Goal: Information Seeking & Learning: Check status

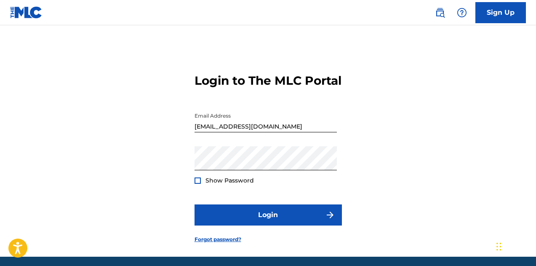
scroll to position [45, 0]
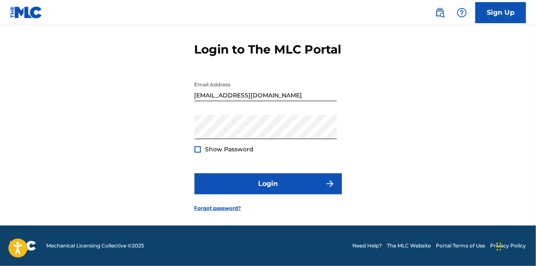
click at [317, 173] on form "Login to The MLC Portal Email Address [EMAIL_ADDRESS][DOMAIN_NAME] Password Sho…" at bounding box center [267, 120] width 147 height 210
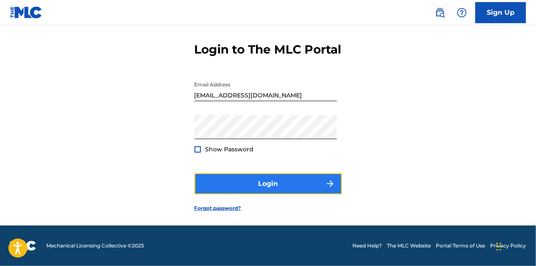
click at [315, 181] on button "Login" at bounding box center [267, 183] width 147 height 21
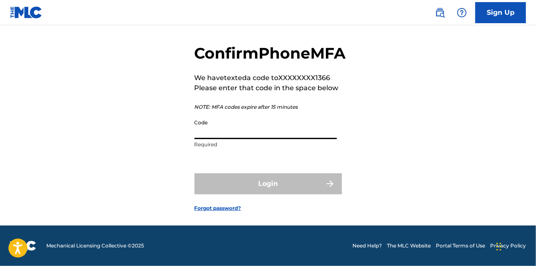
click at [287, 136] on input "Code" at bounding box center [265, 127] width 142 height 24
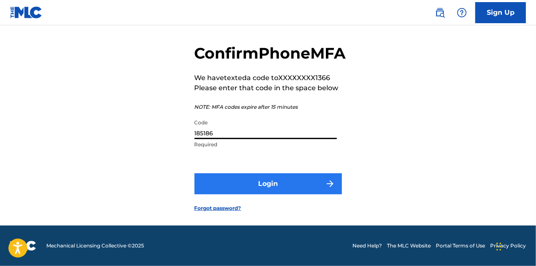
type input "185186"
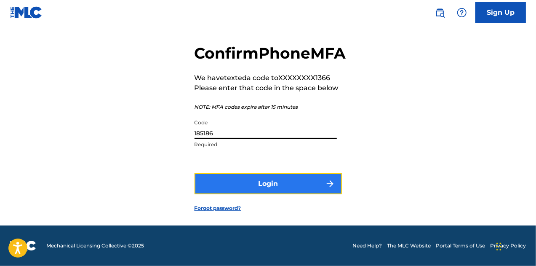
click at [280, 187] on button "Login" at bounding box center [267, 183] width 147 height 21
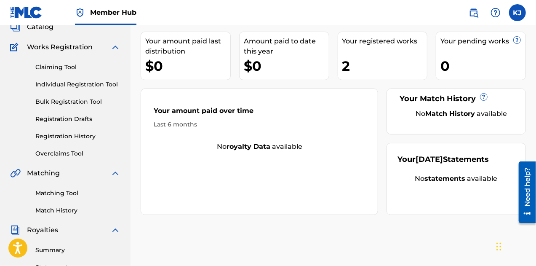
scroll to position [56, 0]
click at [104, 86] on link "Individual Registration Tool" at bounding box center [77, 84] width 85 height 9
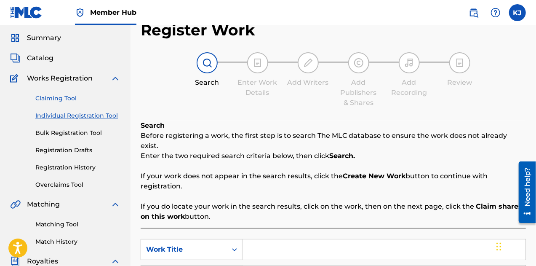
scroll to position [25, 0]
drag, startPoint x: 69, startPoint y: 163, endPoint x: 68, endPoint y: 167, distance: 4.2
click at [68, 167] on link "Registration History" at bounding box center [77, 167] width 85 height 9
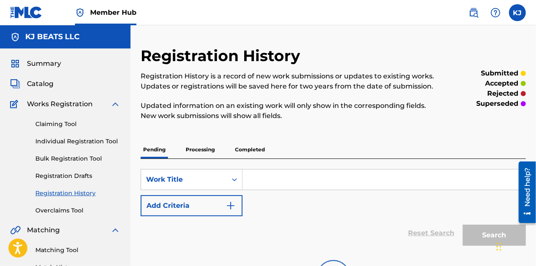
click at [68, 167] on div "Claiming Tool Individual Registration Tool Bulk Registration Tool Registration …" at bounding box center [65, 162] width 110 height 106
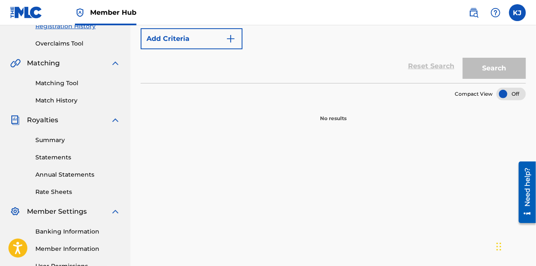
scroll to position [167, 0]
click at [58, 142] on link "Summary" at bounding box center [77, 139] width 85 height 9
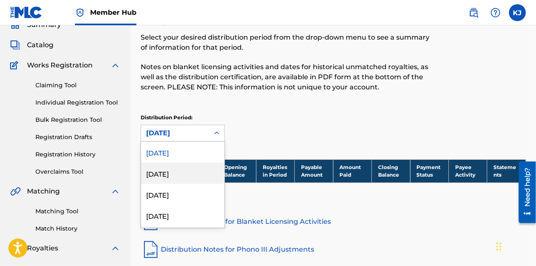
click at [196, 141] on div "54 results available. Use Up and Down to choose options, press Enter to select …" at bounding box center [183, 133] width 84 height 17
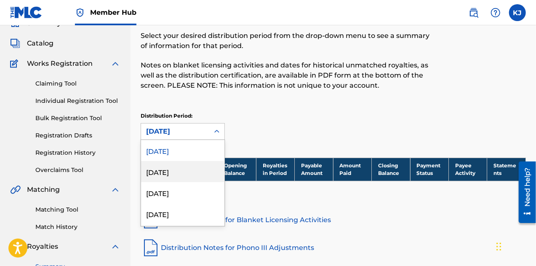
scroll to position [41, 0]
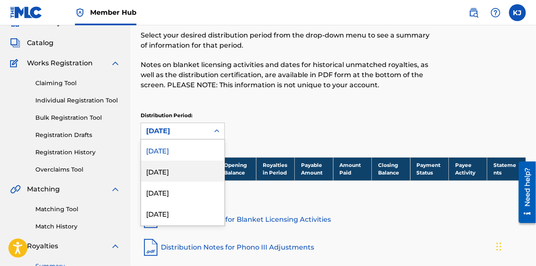
click at [174, 165] on div "[DATE]" at bounding box center [182, 170] width 83 height 21
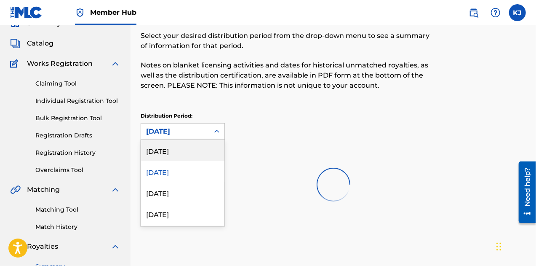
click at [214, 140] on div "option [DATE], selected. 54 results available. Use Up and Down to choose option…" at bounding box center [183, 131] width 84 height 17
click at [178, 193] on div at bounding box center [333, 184] width 385 height 54
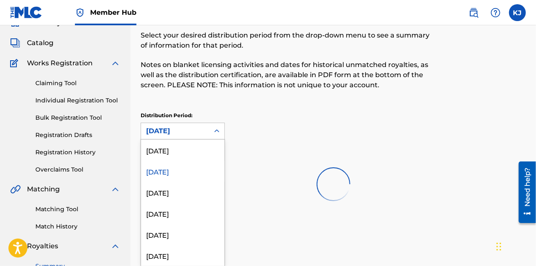
click at [186, 129] on div "[DATE]" at bounding box center [175, 131] width 58 height 10
click at [164, 194] on div at bounding box center [333, 184] width 385 height 54
drag, startPoint x: 175, startPoint y: 134, endPoint x: 170, endPoint y: 152, distance: 18.8
click at [170, 139] on div "54 results available. Use Up and Down to choose options, press Enter to select …" at bounding box center [183, 130] width 84 height 17
click at [170, 152] on div "[DATE]" at bounding box center [182, 149] width 83 height 21
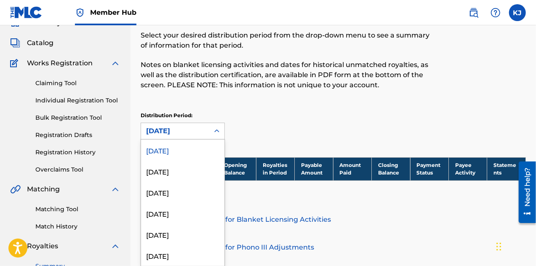
drag, startPoint x: 173, startPoint y: 127, endPoint x: 161, endPoint y: 163, distance: 38.1
click at [161, 139] on div "option [DATE], selected. 54 results available. Use Up and Down to choose option…" at bounding box center [183, 130] width 84 height 17
click at [160, 168] on div "[DATE]" at bounding box center [182, 170] width 83 height 21
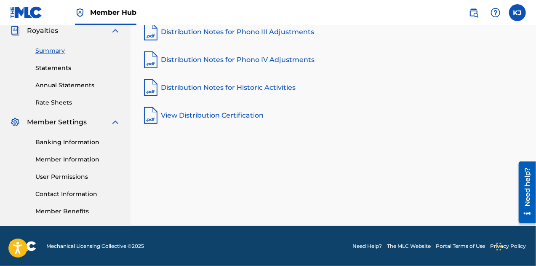
scroll to position [255, 0]
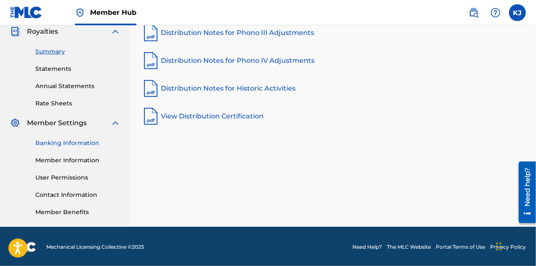
click at [74, 144] on link "Banking Information" at bounding box center [77, 142] width 85 height 9
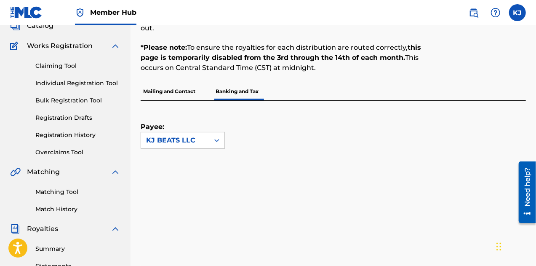
scroll to position [56, 0]
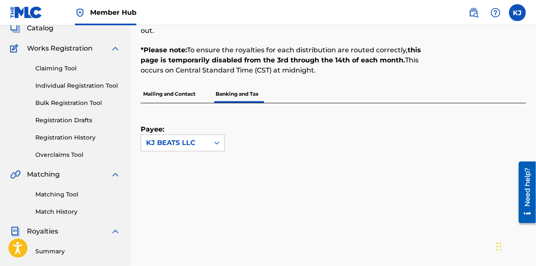
click at [171, 90] on p "Mailing and Contact" at bounding box center [169, 94] width 57 height 18
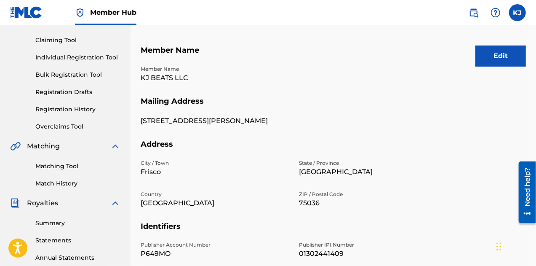
scroll to position [46, 0]
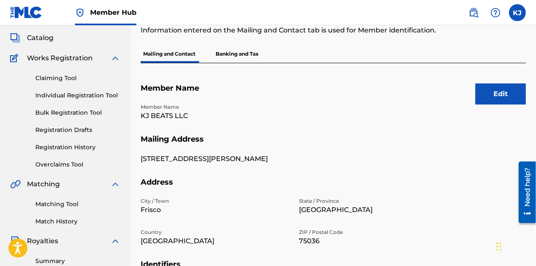
click at [231, 53] on p "Banking and Tax" at bounding box center [237, 54] width 48 height 18
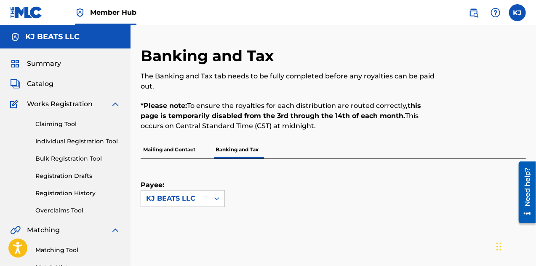
scroll to position [94, 0]
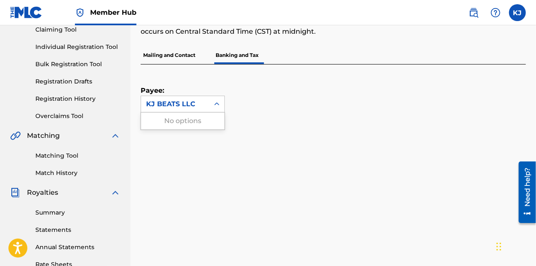
click at [194, 106] on div "KJ BEATS LLC" at bounding box center [175, 104] width 58 height 10
click at [306, 127] on div "Payee: KJ BEATS LLC" at bounding box center [333, 145] width 385 height 163
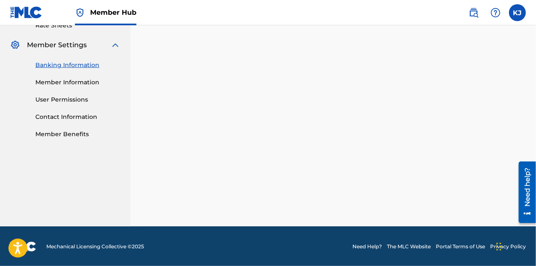
scroll to position [256, 0]
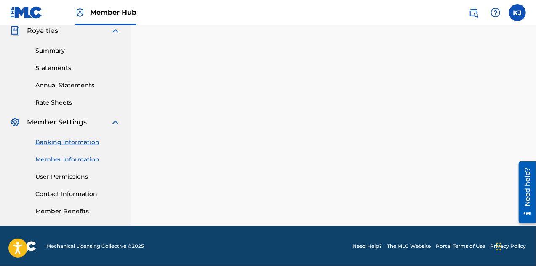
click at [85, 159] on link "Member Information" at bounding box center [77, 159] width 85 height 9
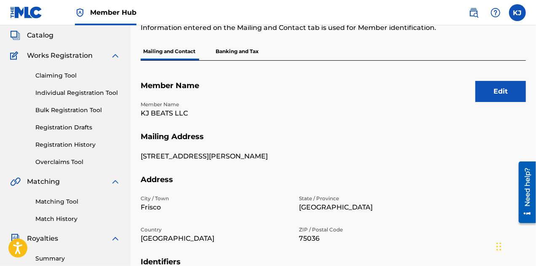
scroll to position [228, 0]
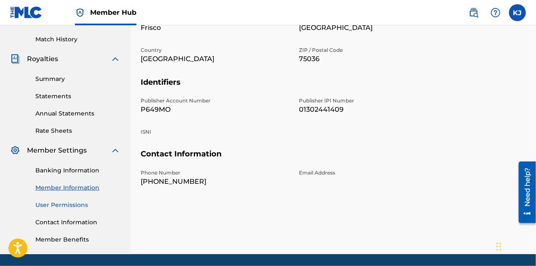
click at [84, 201] on link "User Permissions" at bounding box center [77, 204] width 85 height 9
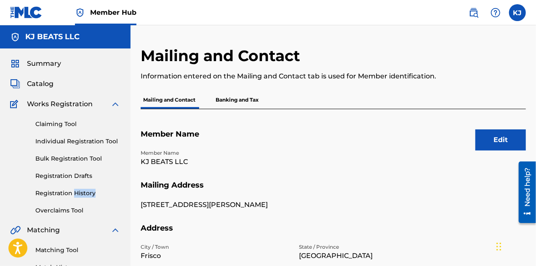
click at [84, 201] on div "Claiming Tool Individual Registration Tool Bulk Registration Tool Registration …" at bounding box center [65, 162] width 110 height 106
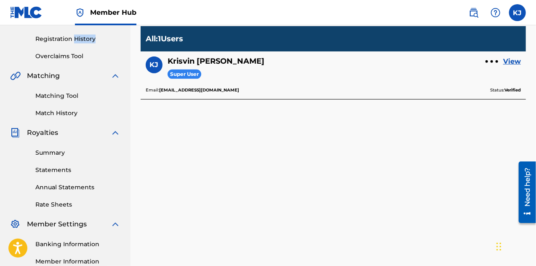
scroll to position [213, 0]
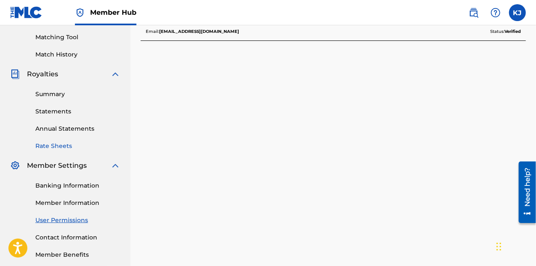
click at [57, 146] on link "Rate Sheets" at bounding box center [77, 145] width 85 height 9
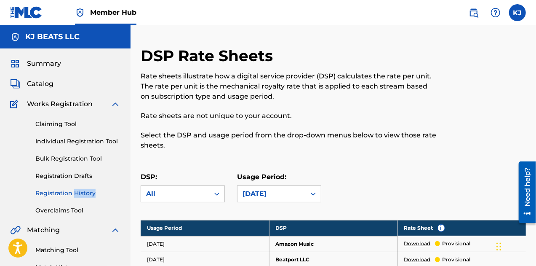
scroll to position [141, 0]
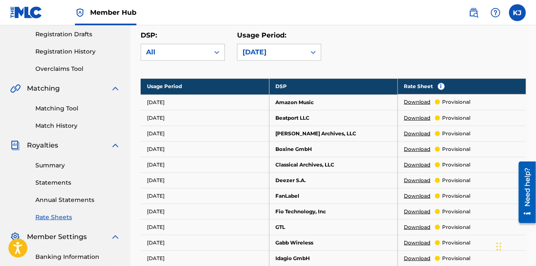
click at [458, 112] on td "Download provisional" at bounding box center [461, 118] width 128 height 16
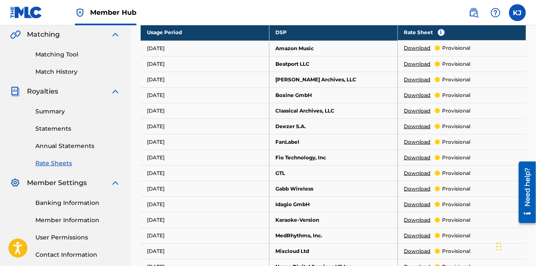
scroll to position [198, 0]
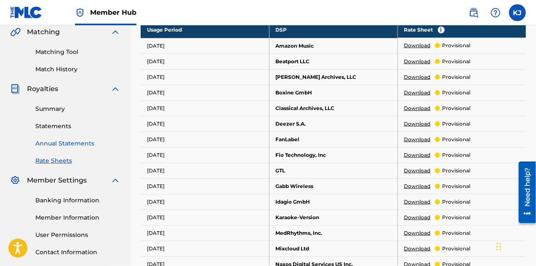
click at [94, 146] on link "Annual Statements" at bounding box center [77, 143] width 85 height 9
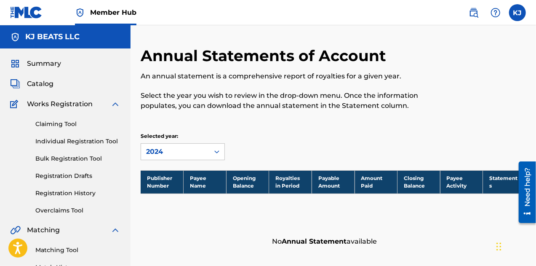
click at [57, 169] on div "Claiming Tool Individual Registration Tool Bulk Registration Tool Registration …" at bounding box center [65, 162] width 110 height 106
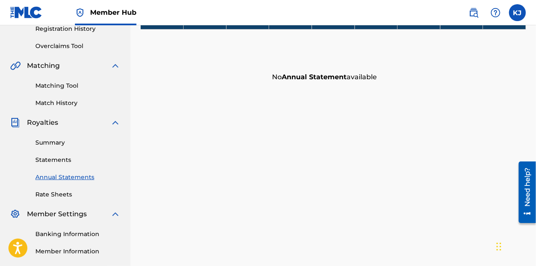
scroll to position [166, 0]
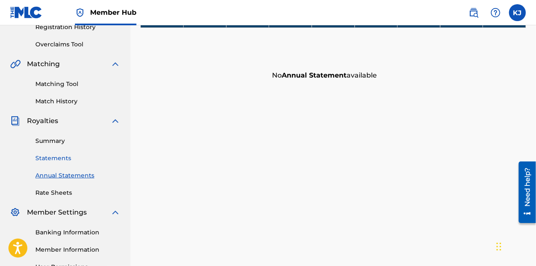
click at [63, 162] on link "Statements" at bounding box center [77, 158] width 85 height 9
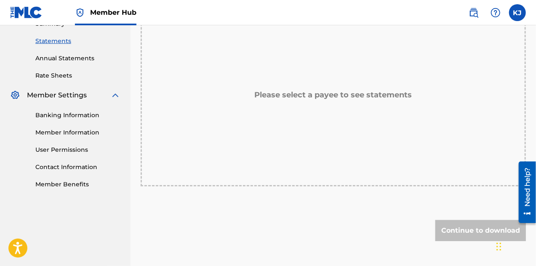
click at [242, 122] on div "Please select a payee to see statements" at bounding box center [333, 95] width 385 height 182
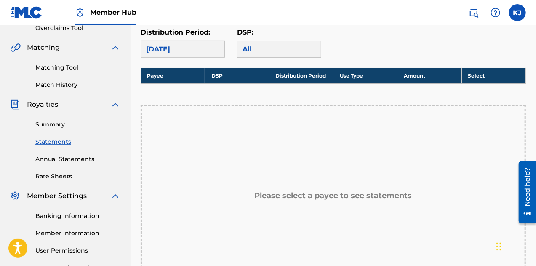
scroll to position [182, 0]
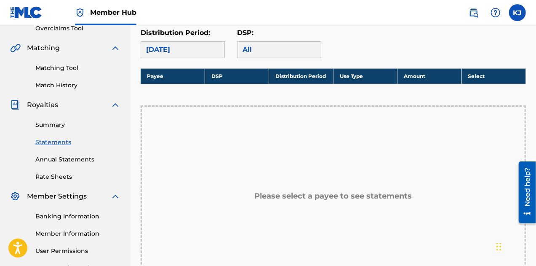
click at [202, 55] on div "[DATE]" at bounding box center [183, 49] width 84 height 17
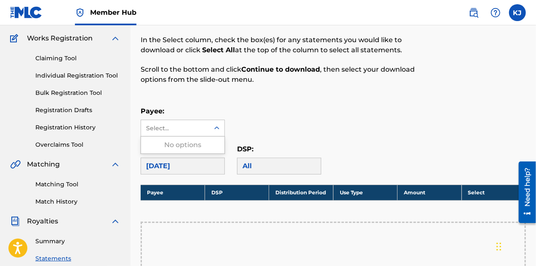
click at [210, 122] on div at bounding box center [216, 127] width 15 height 15
click at [199, 139] on div "No options" at bounding box center [182, 144] width 83 height 17
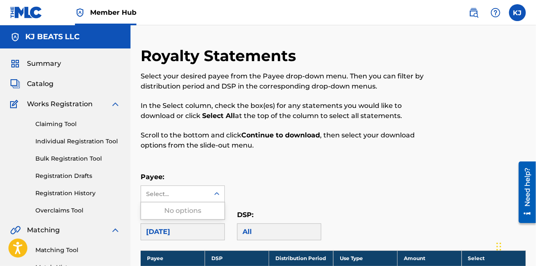
scroll to position [0, 0]
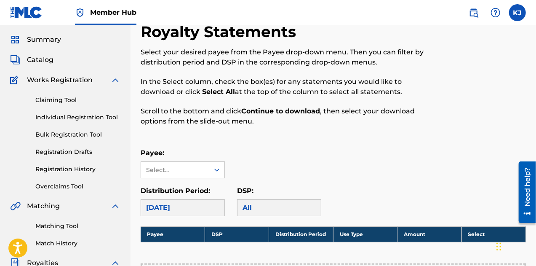
scroll to position [64, 0]
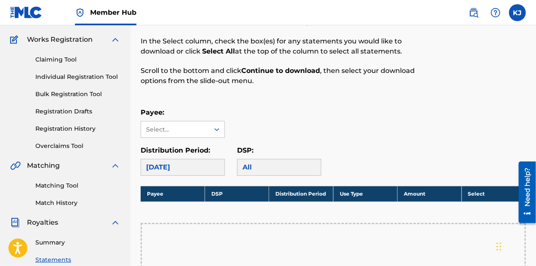
click at [205, 161] on div "[DATE]" at bounding box center [183, 167] width 84 height 17
drag, startPoint x: 205, startPoint y: 144, endPoint x: 195, endPoint y: 128, distance: 18.8
click at [195, 128] on div "Payee: Select... Distribution Period: [DATE] DSP: All" at bounding box center [333, 141] width 385 height 68
click at [195, 128] on div "Select..." at bounding box center [174, 129] width 57 height 9
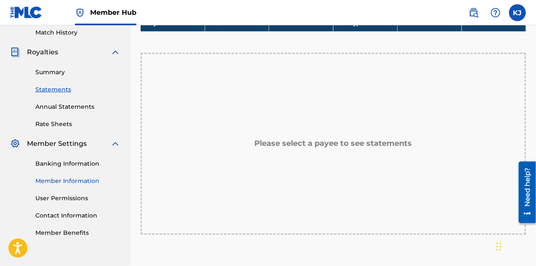
scroll to position [235, 0]
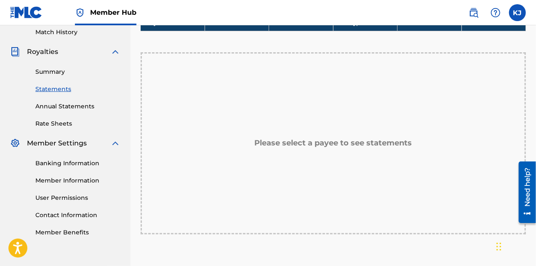
click at [76, 168] on div "Banking Information Member Information User Permissions Contact Information Mem…" at bounding box center [65, 192] width 110 height 88
click at [74, 182] on link "Member Information" at bounding box center [77, 180] width 85 height 9
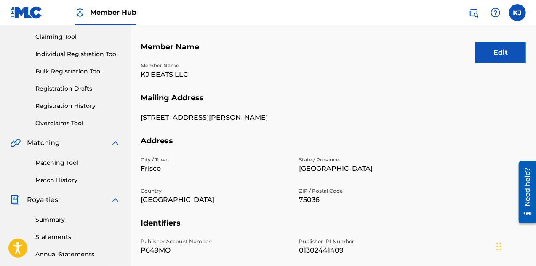
scroll to position [6, 0]
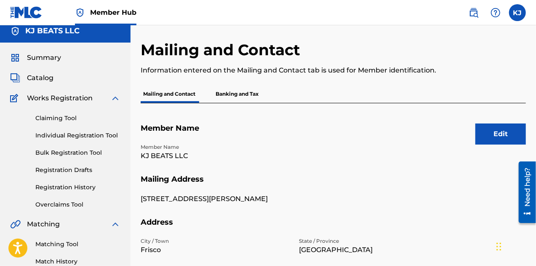
click at [238, 85] on p "Banking and Tax" at bounding box center [237, 94] width 48 height 18
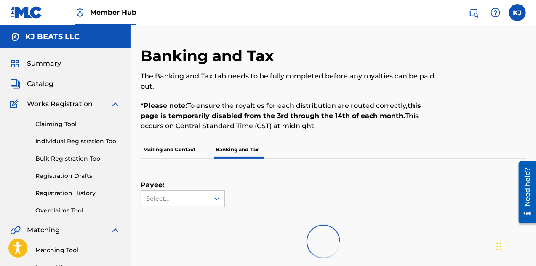
click at [238, 85] on p "The Banking and Tax tab needs to be fully completed before any royalties can be…" at bounding box center [289, 81] width 297 height 20
click at [42, 87] on span "Catalog" at bounding box center [40, 84] width 27 height 10
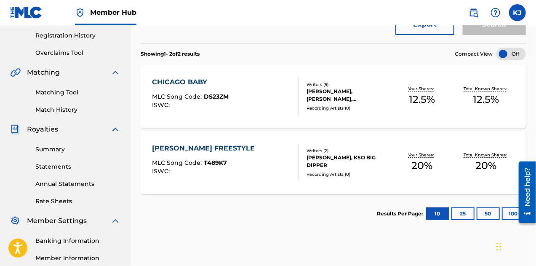
scroll to position [136, 0]
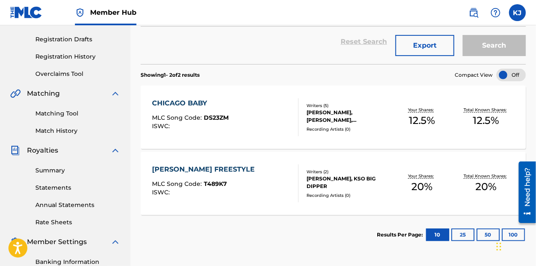
click at [411, 127] on span "12.5 %" at bounding box center [422, 120] width 26 height 15
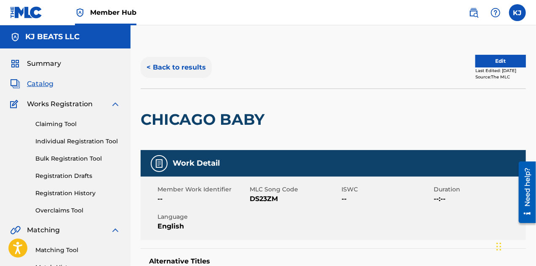
click at [185, 68] on button "< Back to results" at bounding box center [176, 67] width 71 height 21
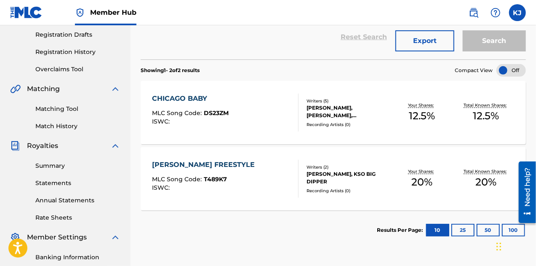
scroll to position [78, 0]
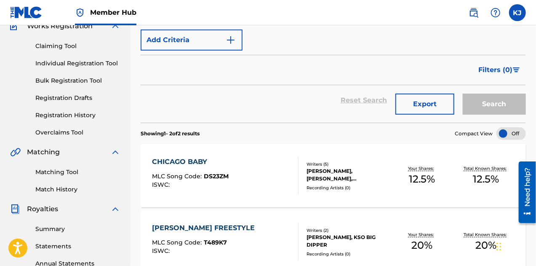
click at [73, 138] on div "Summary Catalog Works Registration Claiming Tool Individual Registration Tool B…" at bounding box center [65, 187] width 130 height 433
click at [71, 132] on link "Overclaims Tool" at bounding box center [77, 132] width 85 height 9
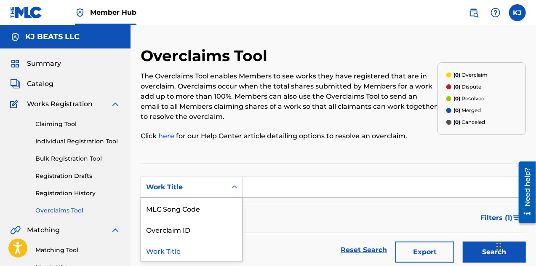
click at [236, 181] on div "Search Form" at bounding box center [234, 186] width 15 height 15
click at [266, 149] on div "Overclaims Tool The Overclaims Tool enables Members to see works they have regi…" at bounding box center [289, 98] width 297 height 104
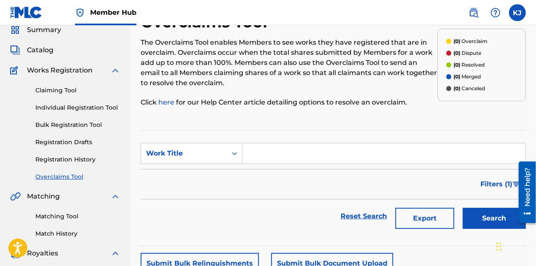
scroll to position [30, 0]
